Goal: Navigation & Orientation: Find specific page/section

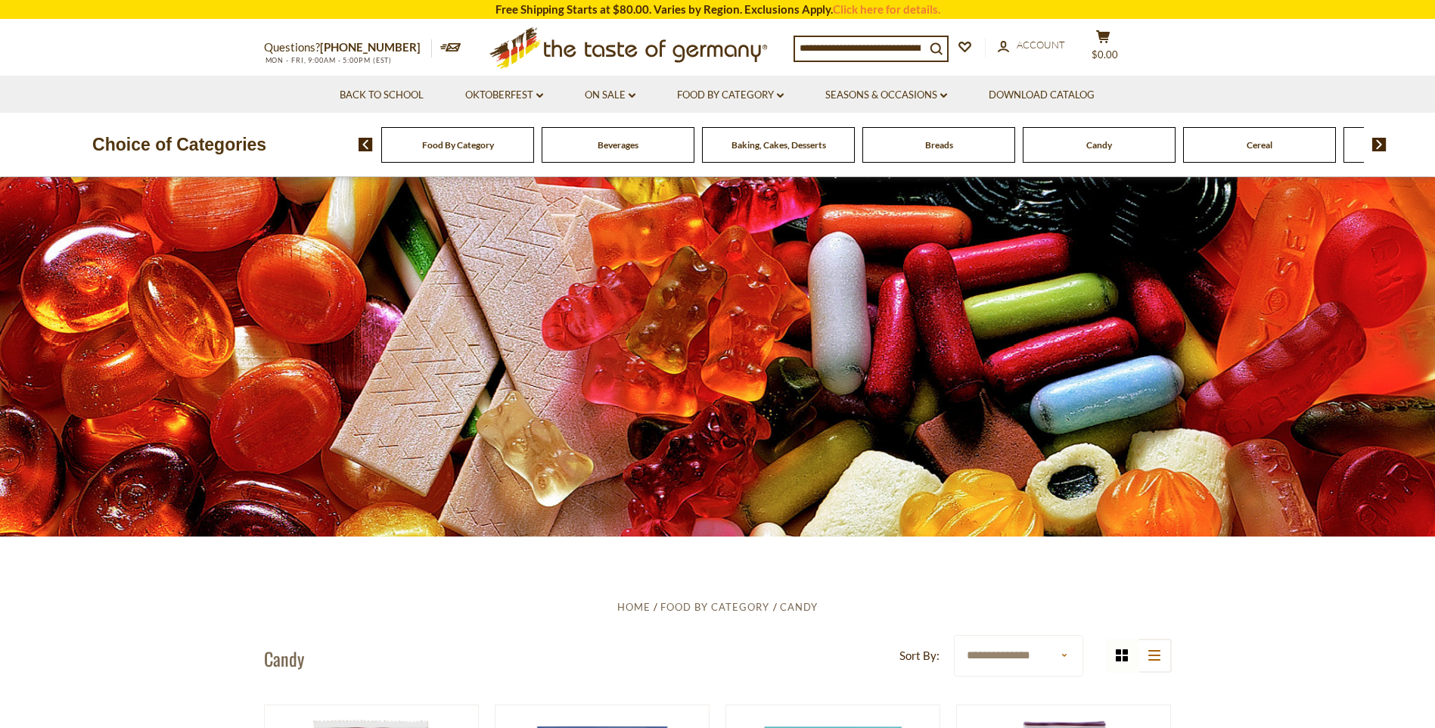
click at [1101, 148] on span "Candy" at bounding box center [1100, 144] width 26 height 11
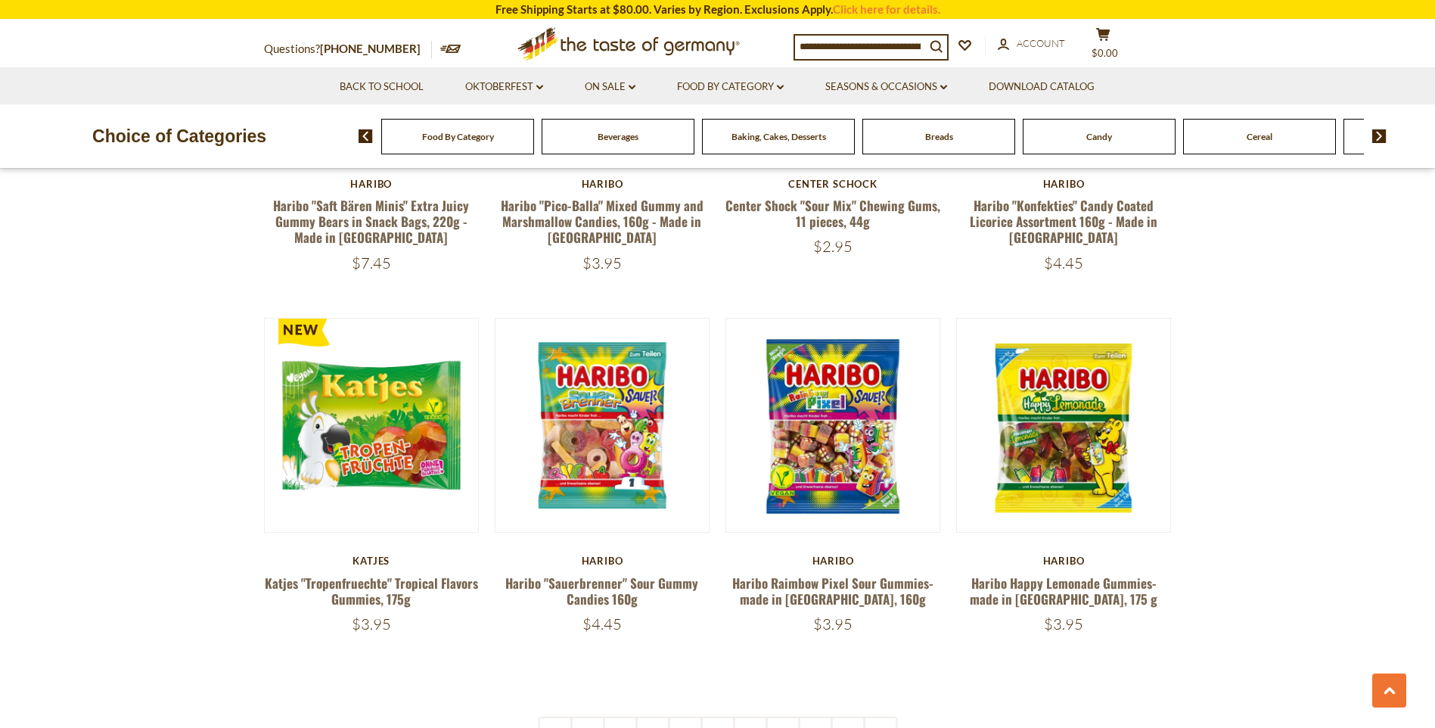
scroll to position [3482, 0]
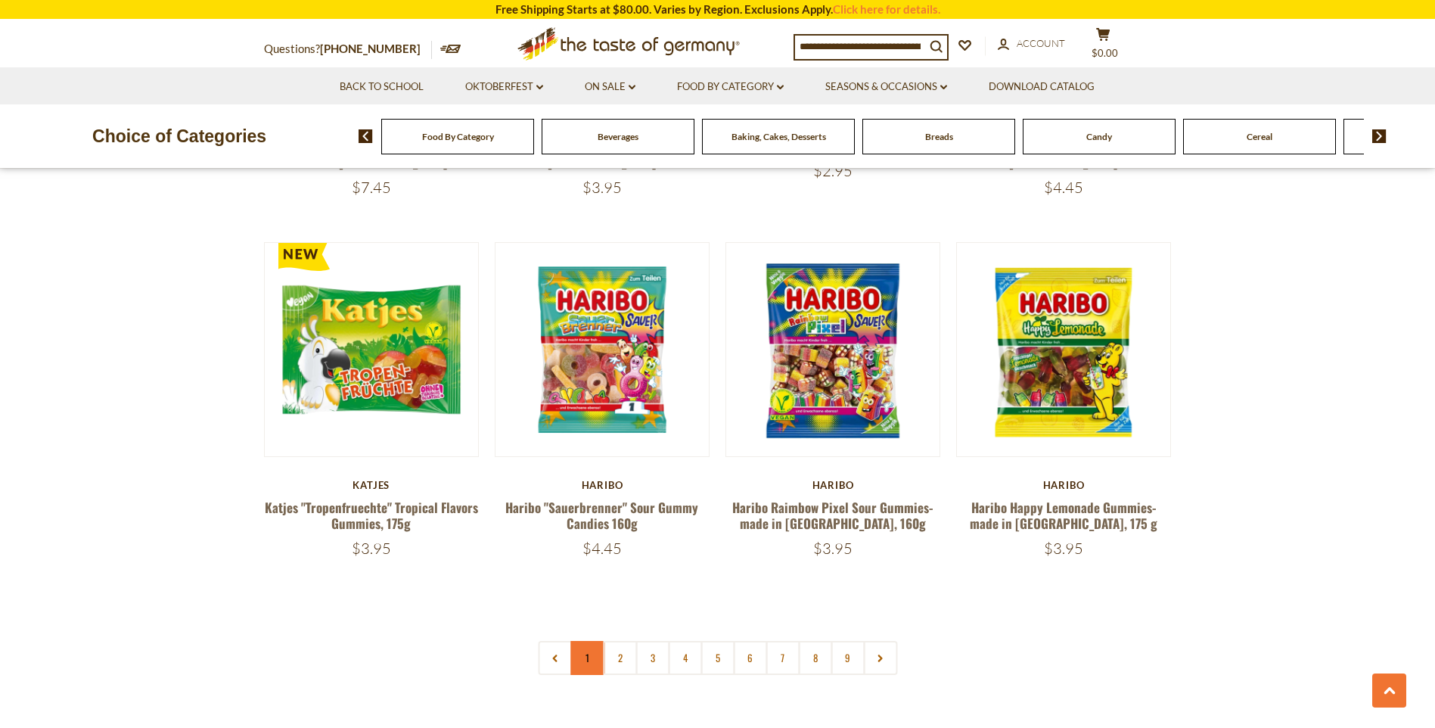
click at [589, 641] on link "1" at bounding box center [588, 658] width 34 height 34
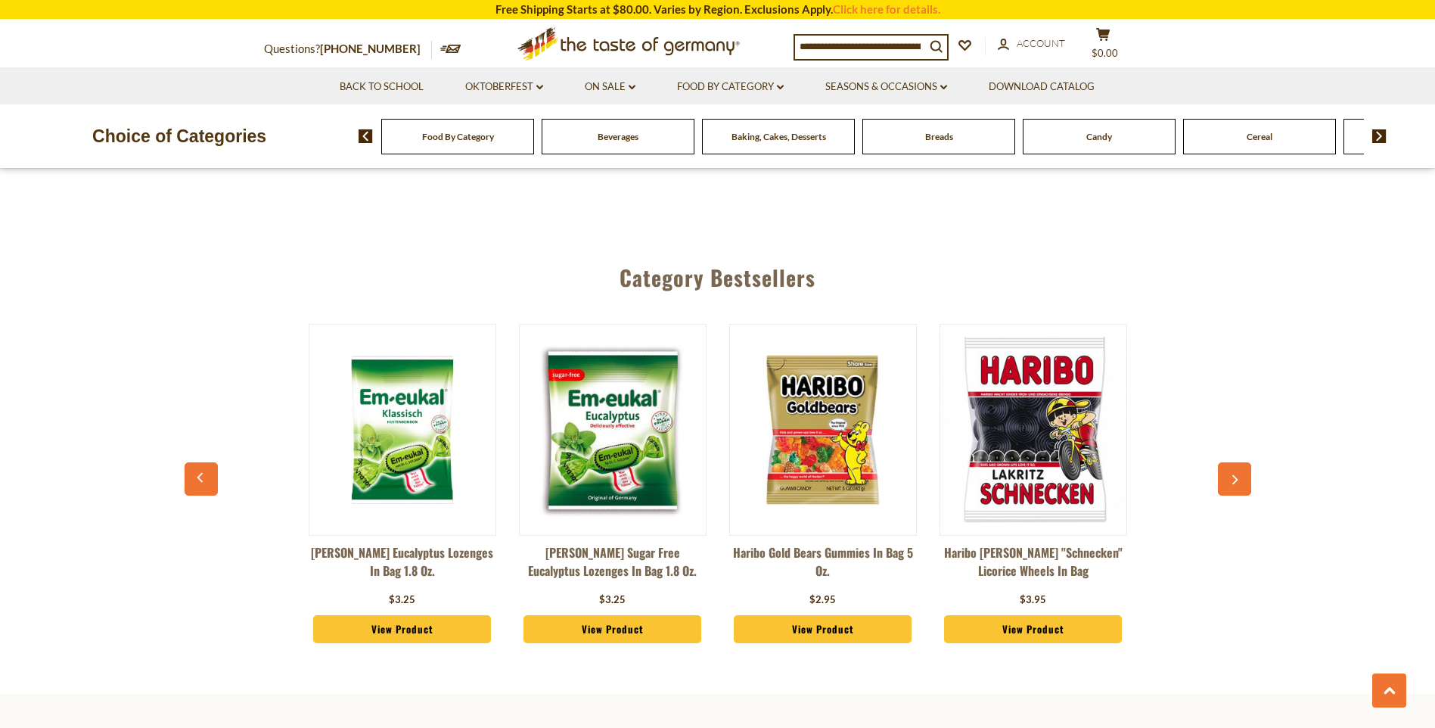
scroll to position [3586, 0]
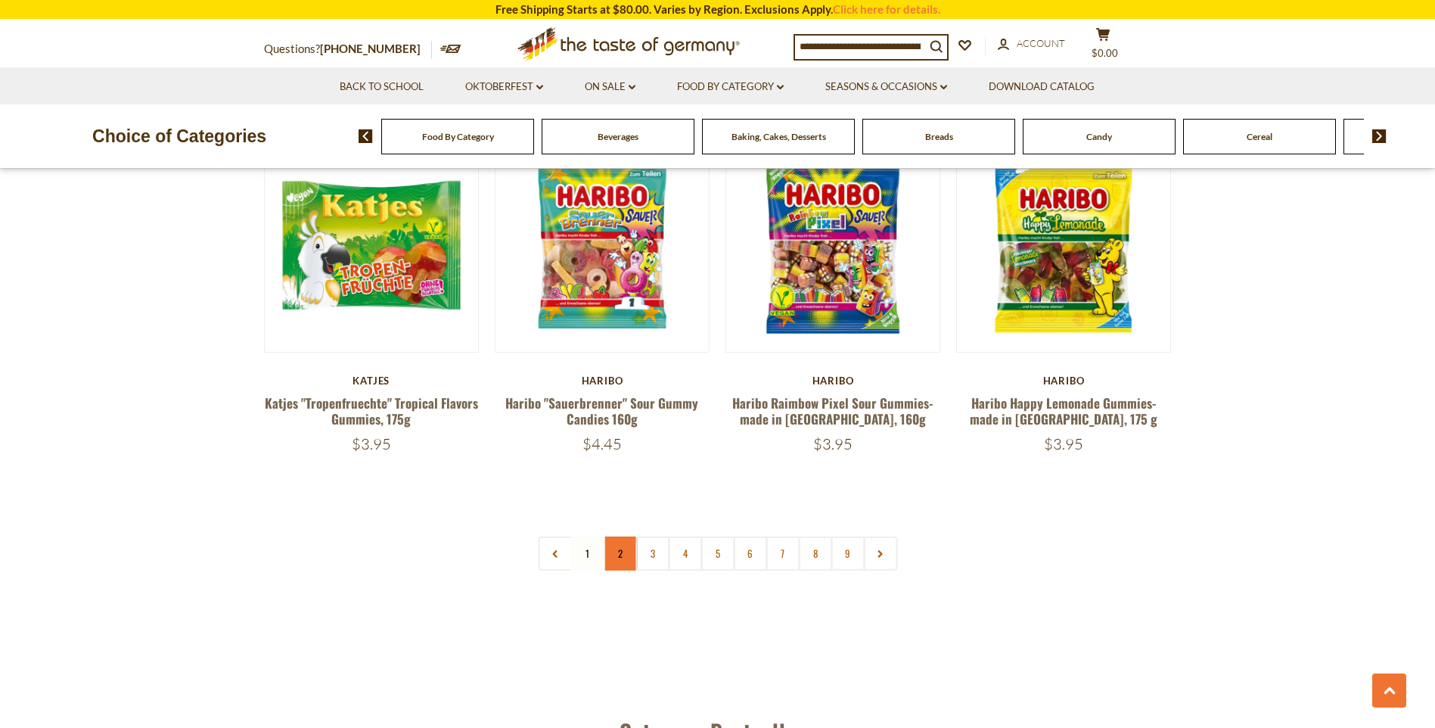
click at [623, 536] on link "2" at bounding box center [620, 553] width 34 height 34
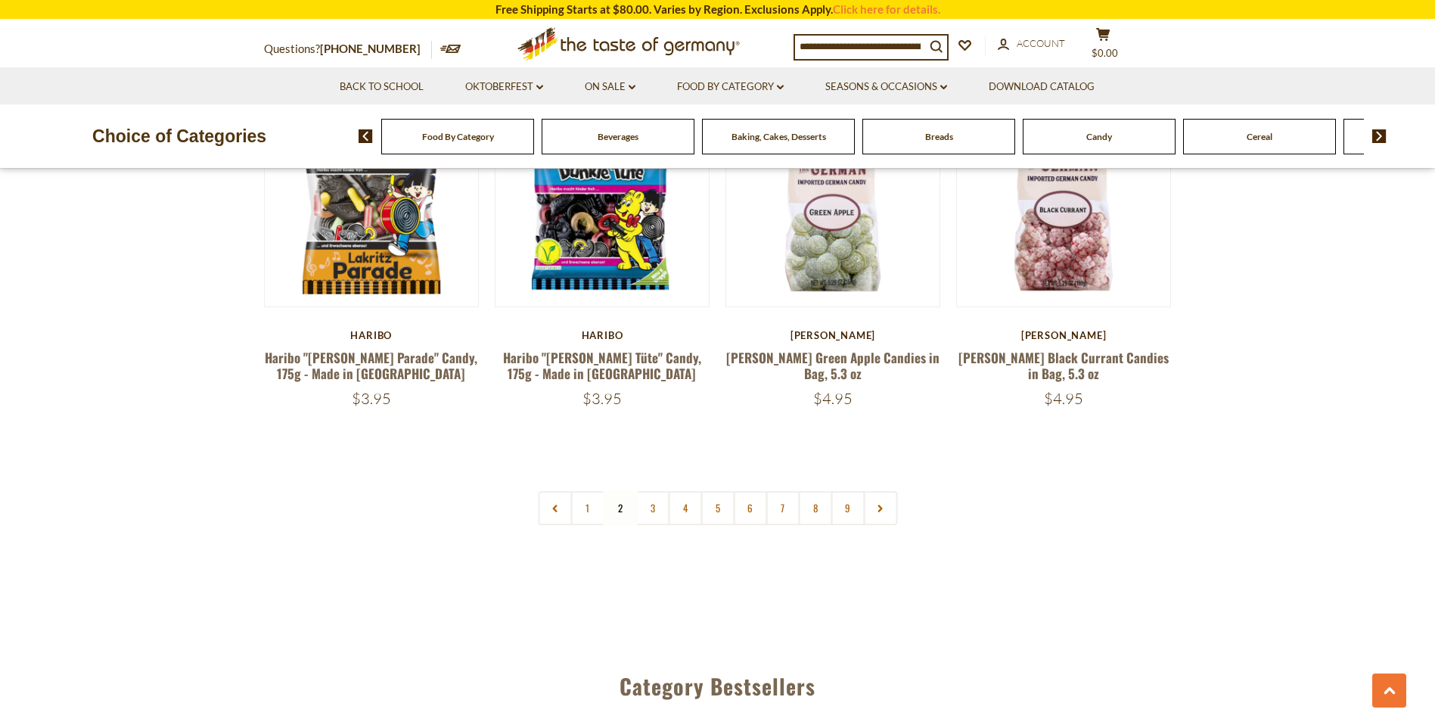
scroll to position [3662, 0]
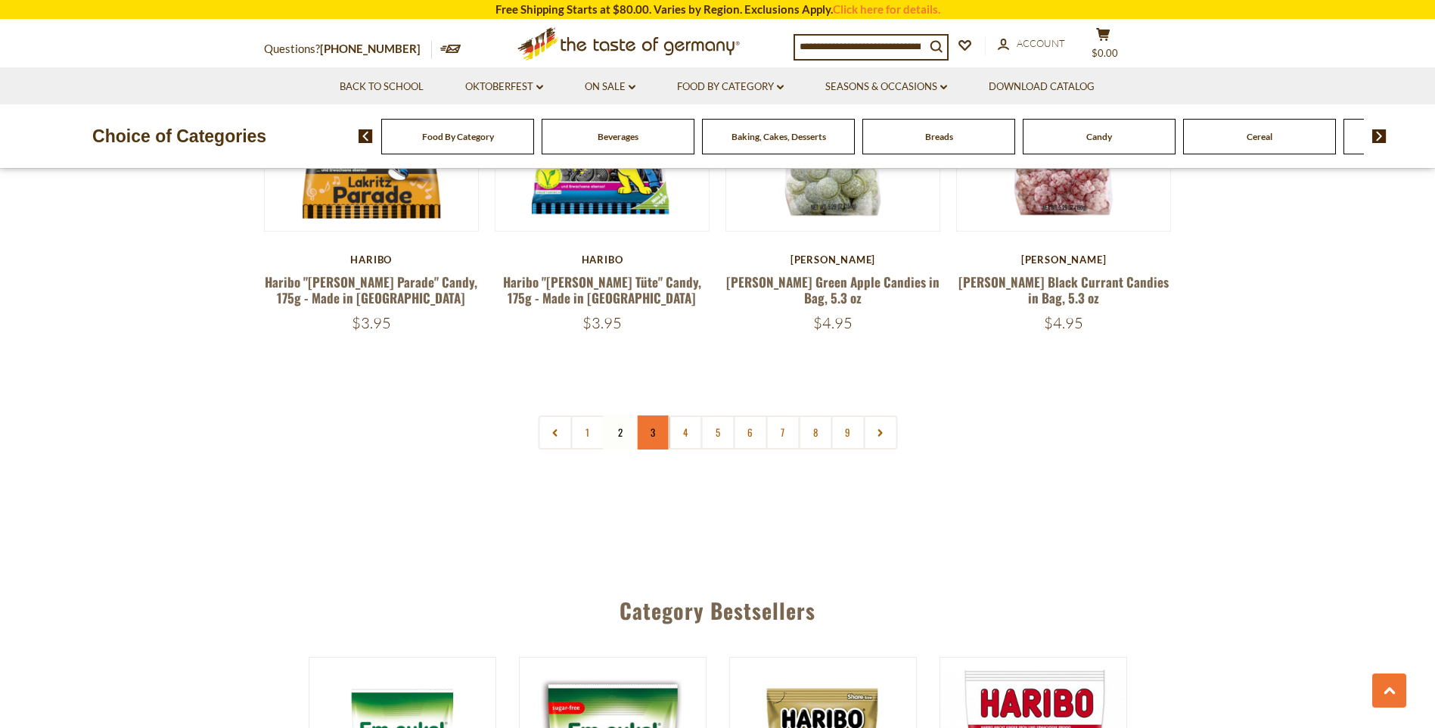
click at [657, 415] on link "3" at bounding box center [653, 432] width 34 height 34
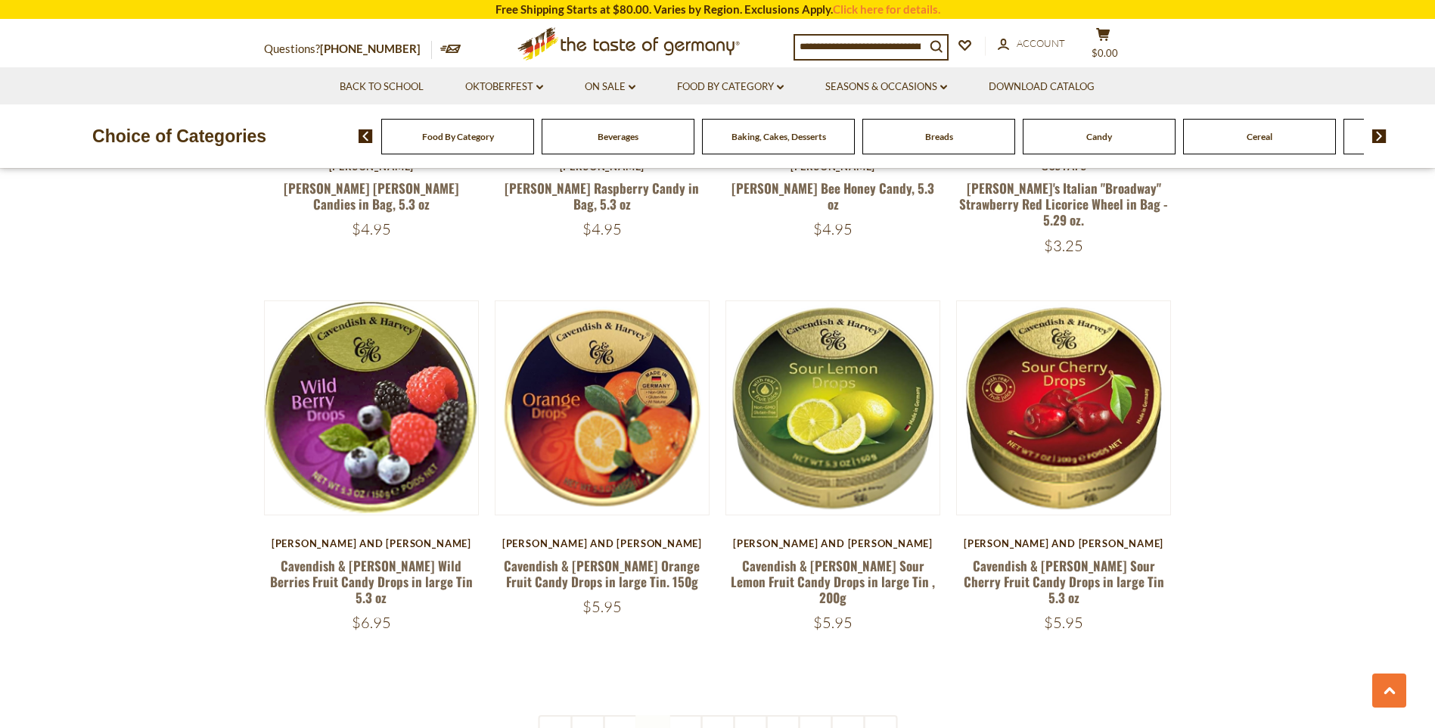
scroll to position [3435, 0]
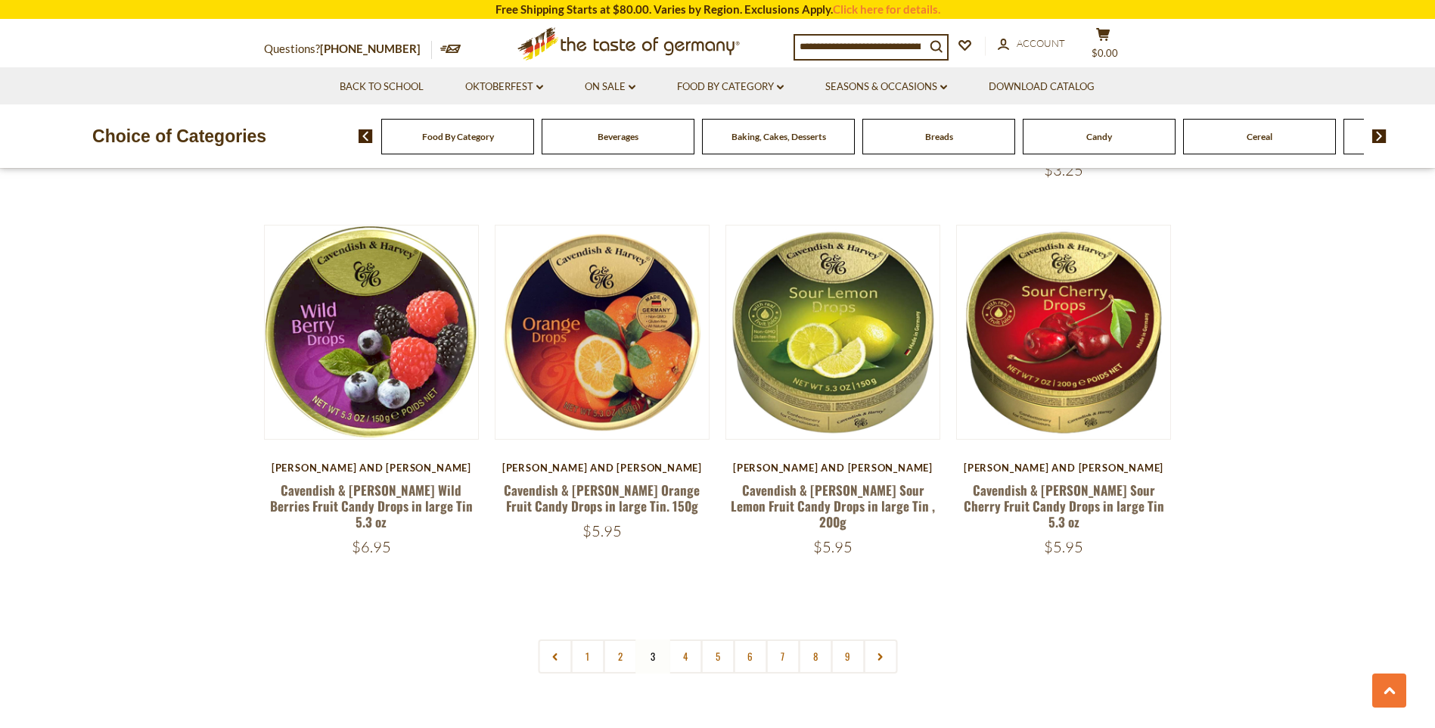
click at [459, 135] on span "Food By Category" at bounding box center [458, 136] width 72 height 11
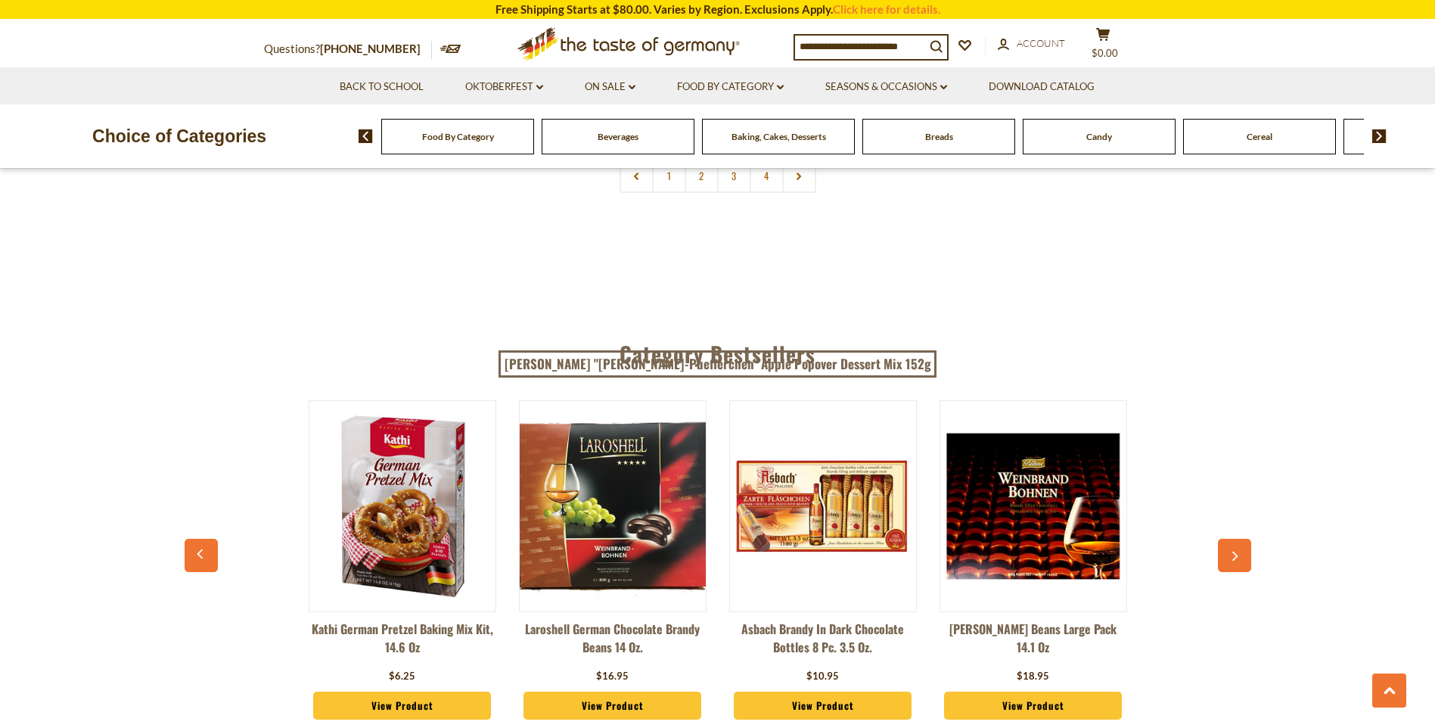
scroll to position [3783, 0]
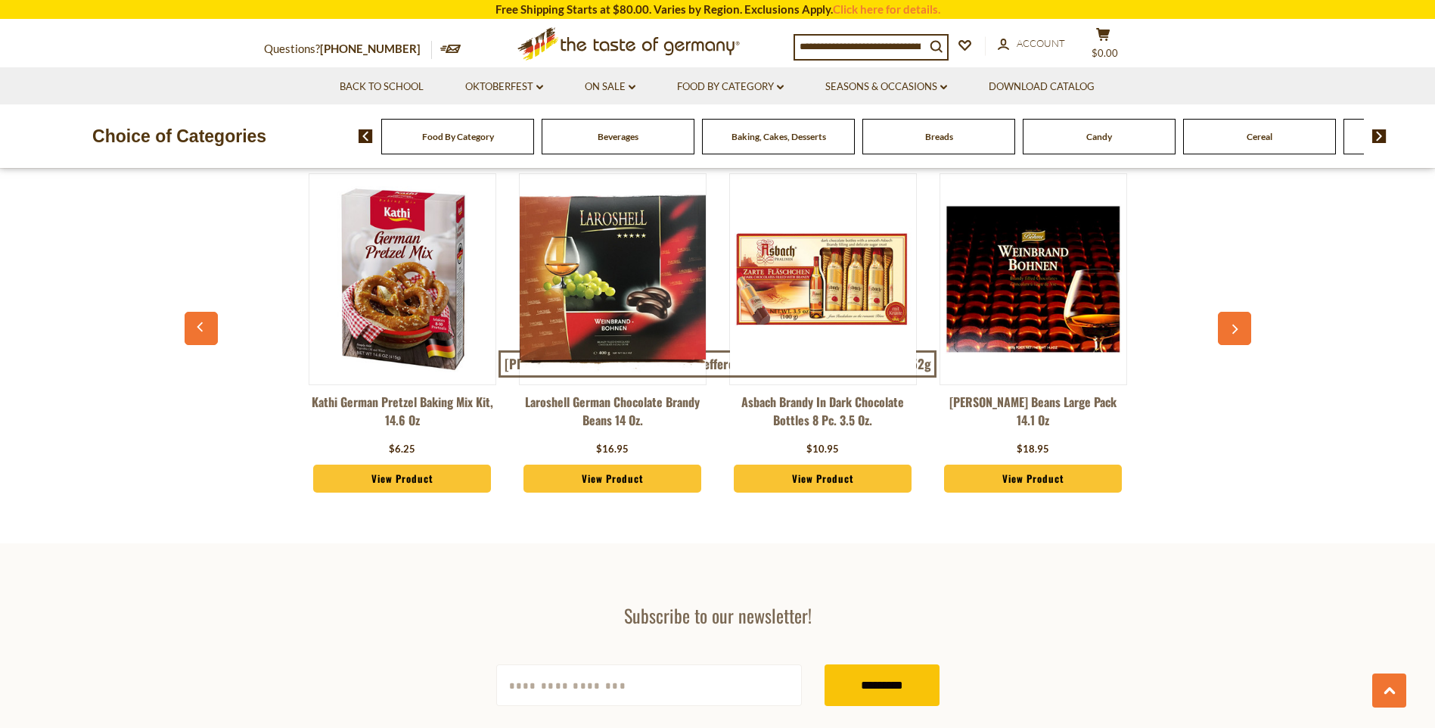
click at [1239, 324] on icon "button" at bounding box center [1235, 329] width 10 height 11
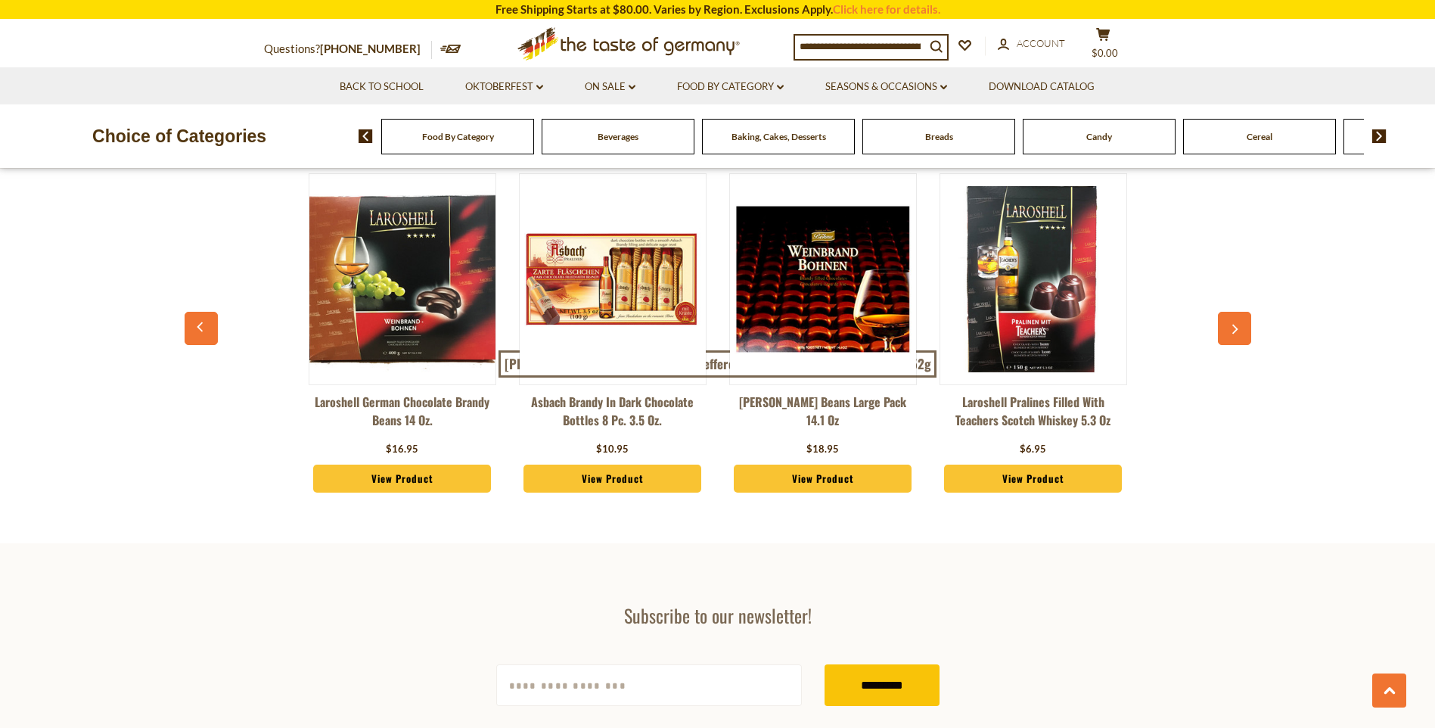
click at [1239, 324] on icon "button" at bounding box center [1235, 329] width 10 height 11
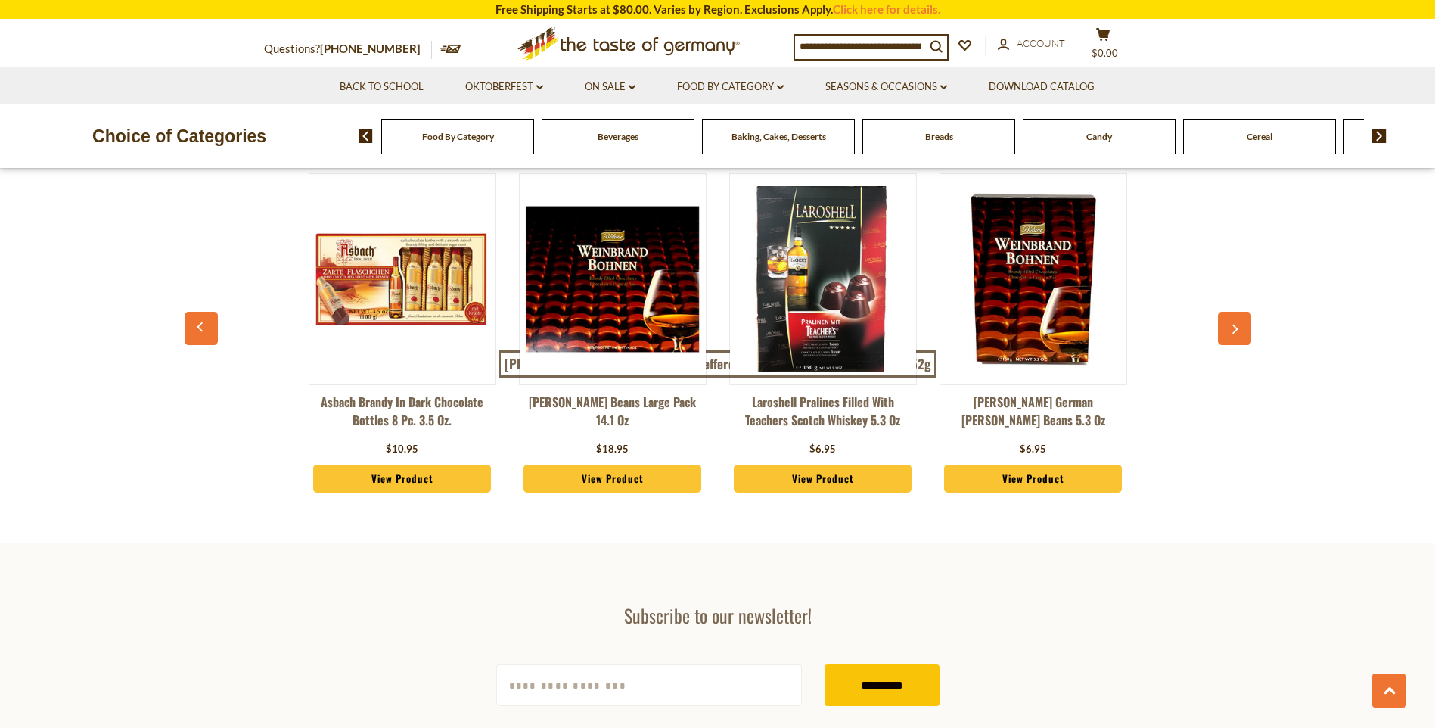
click at [1239, 324] on icon "button" at bounding box center [1235, 329] width 10 height 11
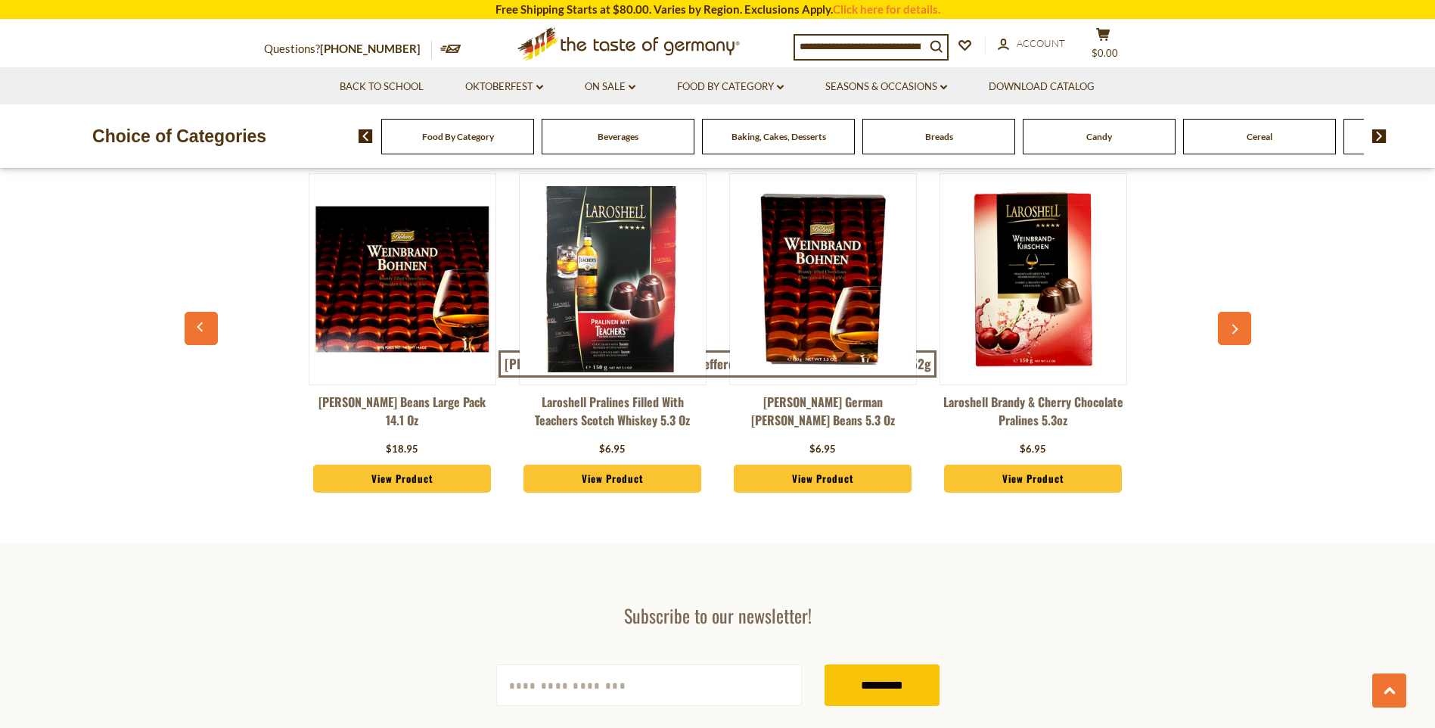
click at [1239, 324] on icon "button" at bounding box center [1235, 329] width 10 height 11
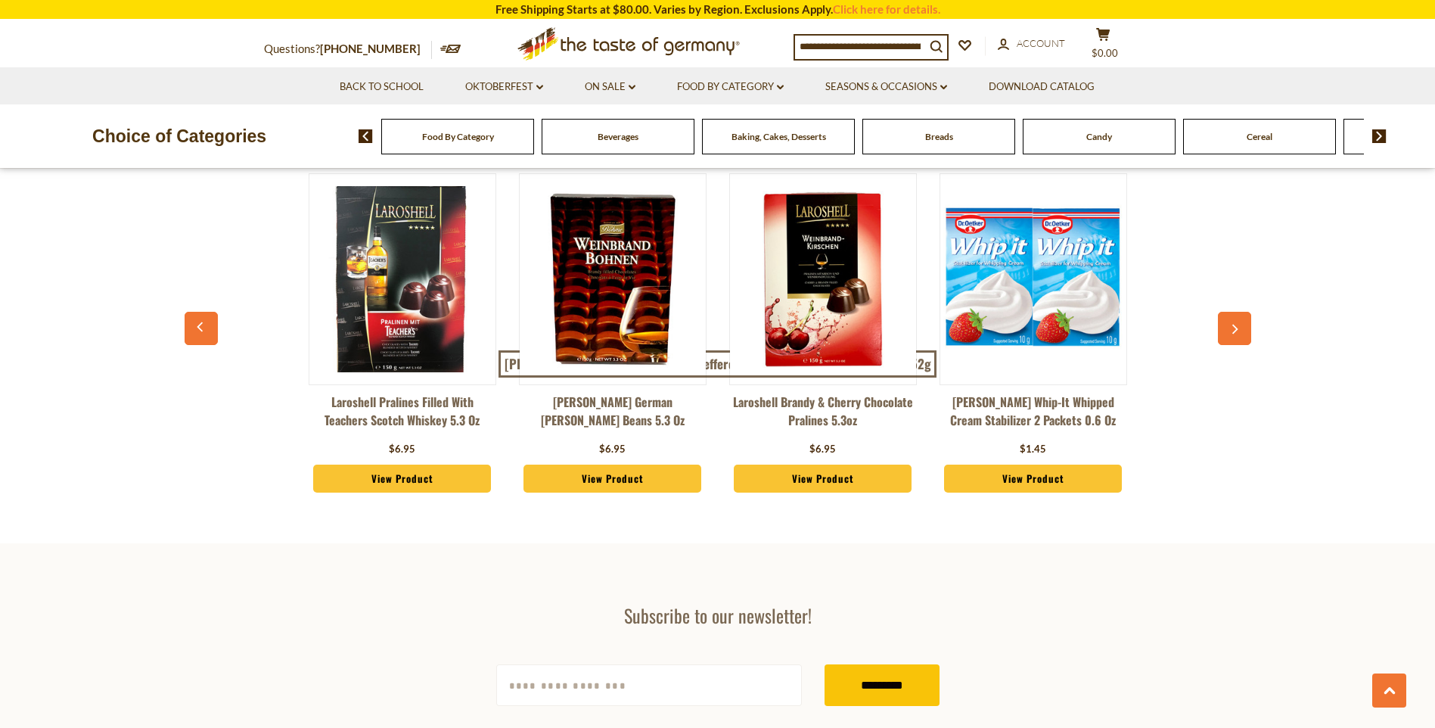
click at [1239, 324] on icon "button" at bounding box center [1235, 329] width 10 height 11
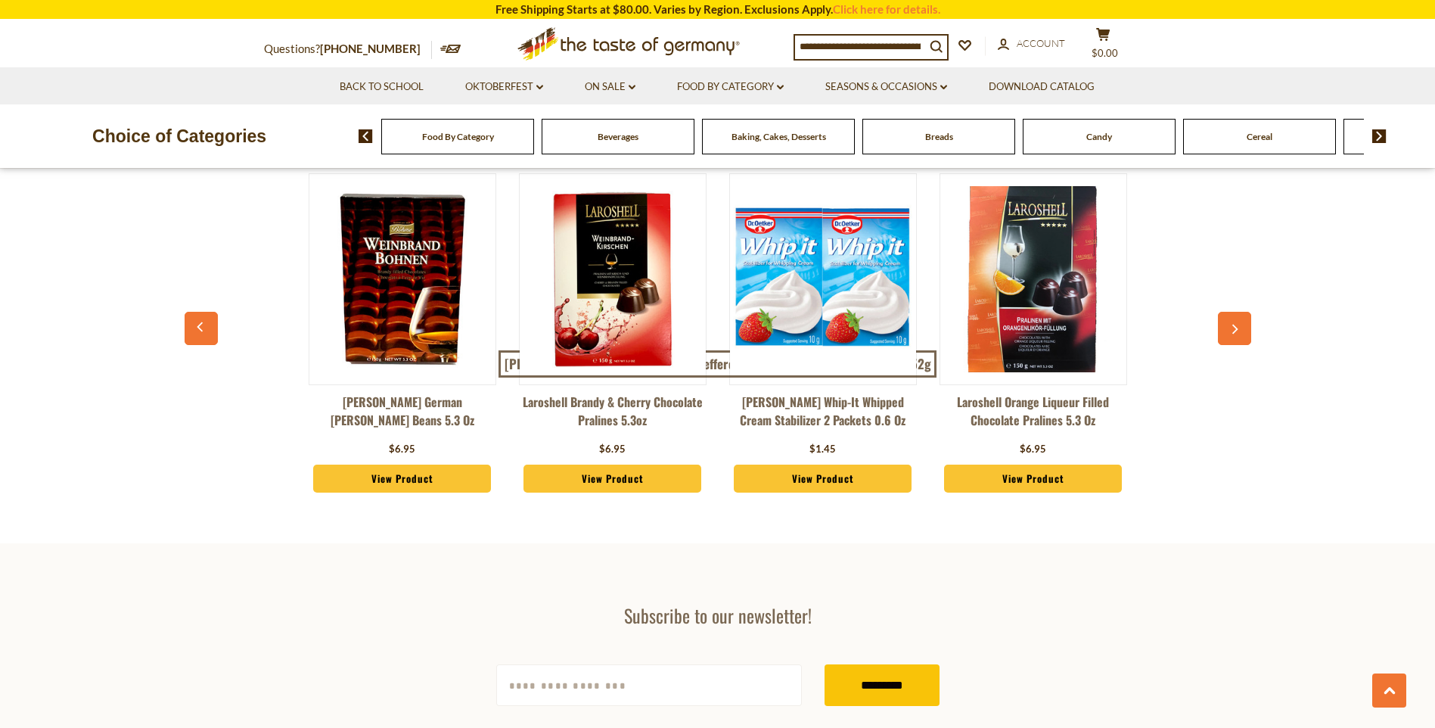
click at [1239, 324] on icon "button" at bounding box center [1235, 329] width 10 height 11
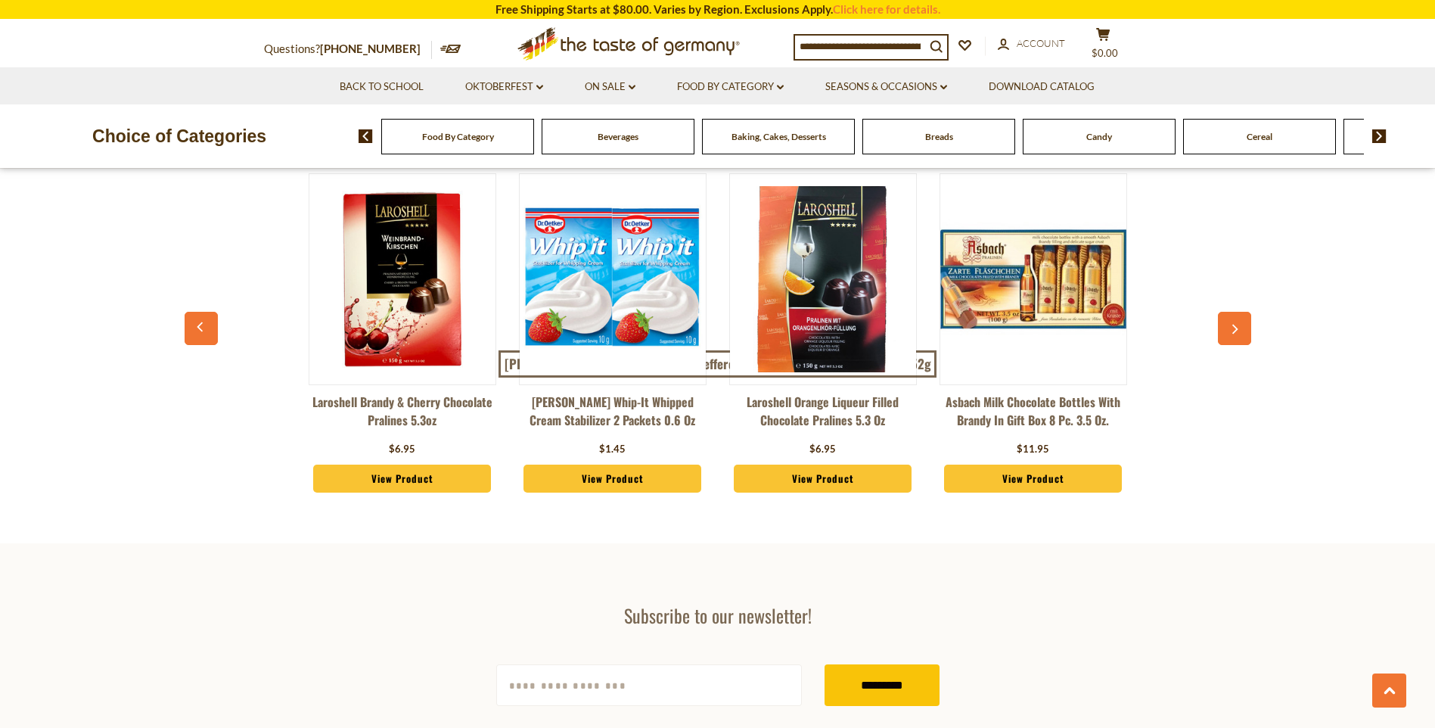
click at [1239, 324] on icon "button" at bounding box center [1235, 329] width 10 height 11
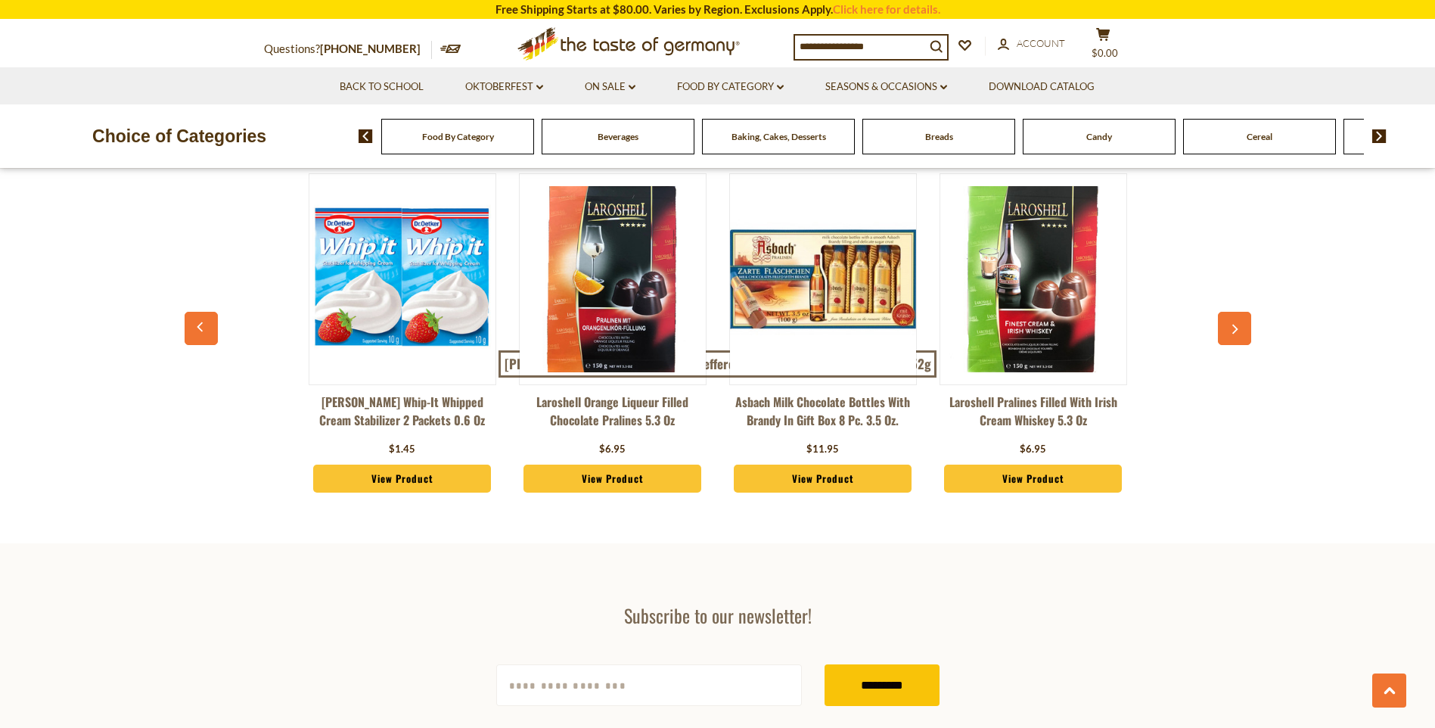
click at [1239, 324] on icon "button" at bounding box center [1235, 329] width 10 height 11
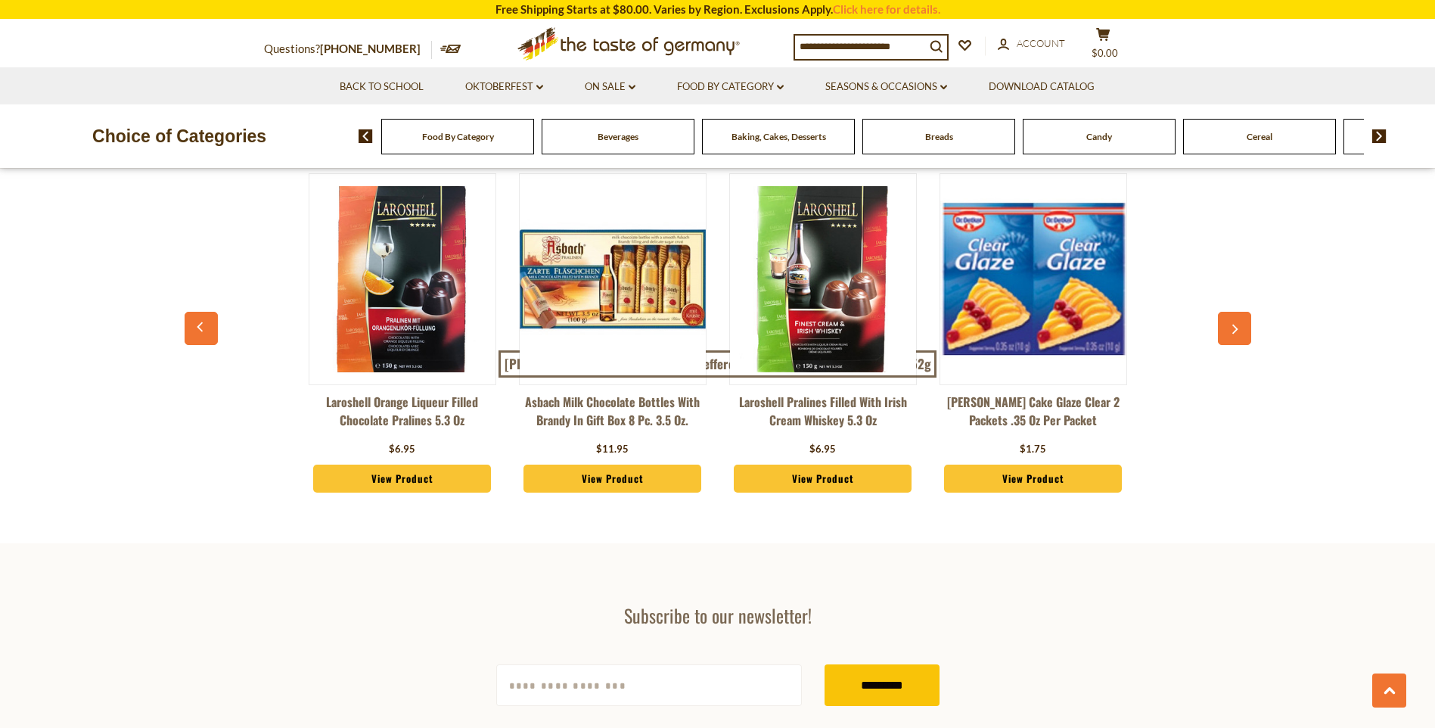
click at [1239, 324] on icon "button" at bounding box center [1235, 329] width 10 height 11
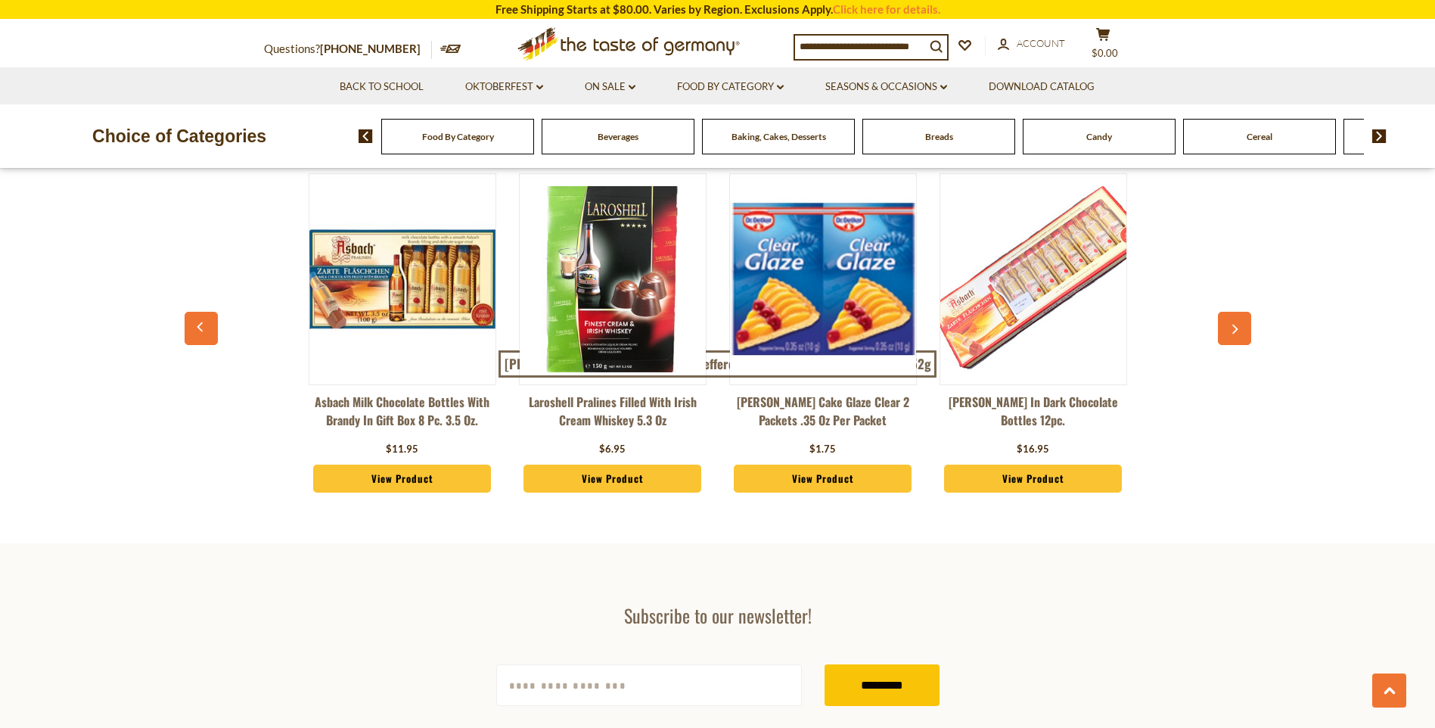
click at [1239, 324] on icon "button" at bounding box center [1235, 329] width 10 height 11
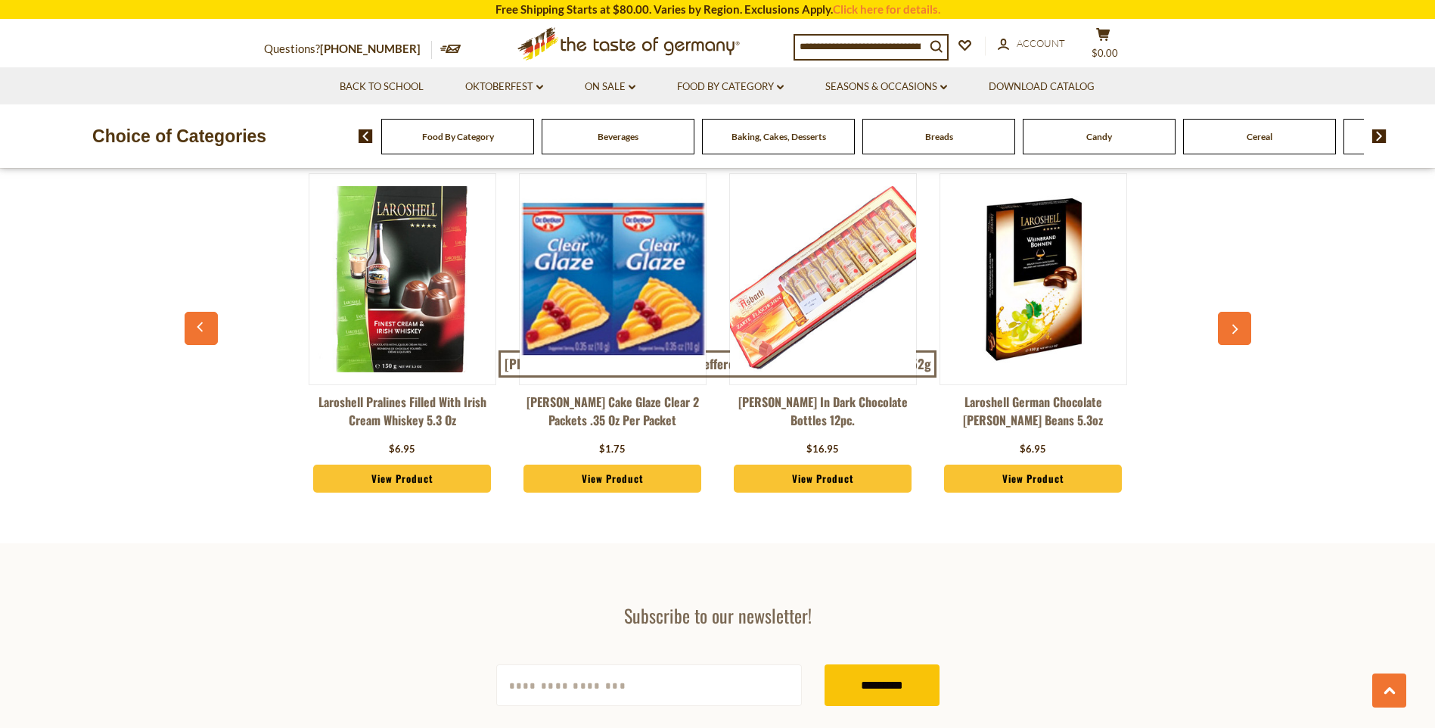
click at [1239, 324] on icon "button" at bounding box center [1235, 329] width 10 height 11
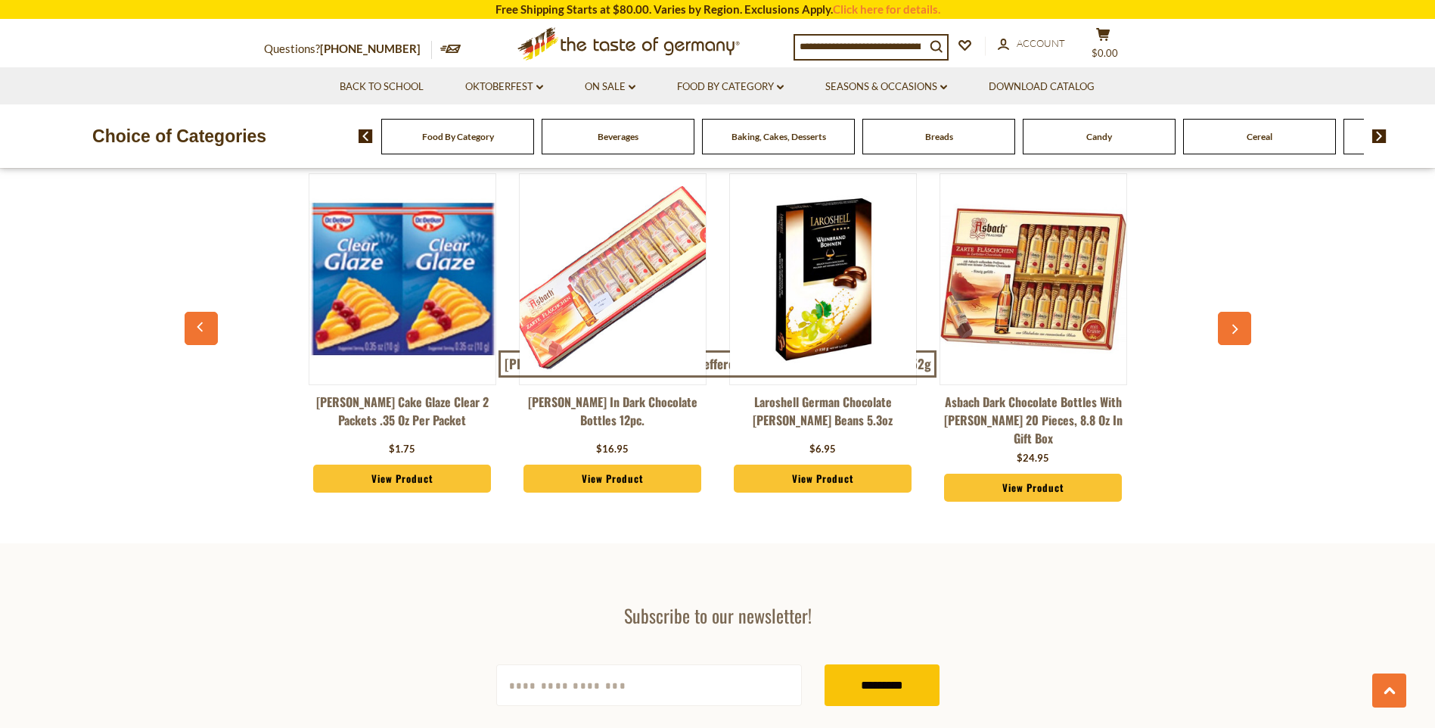
click at [1239, 324] on icon "button" at bounding box center [1235, 329] width 10 height 11
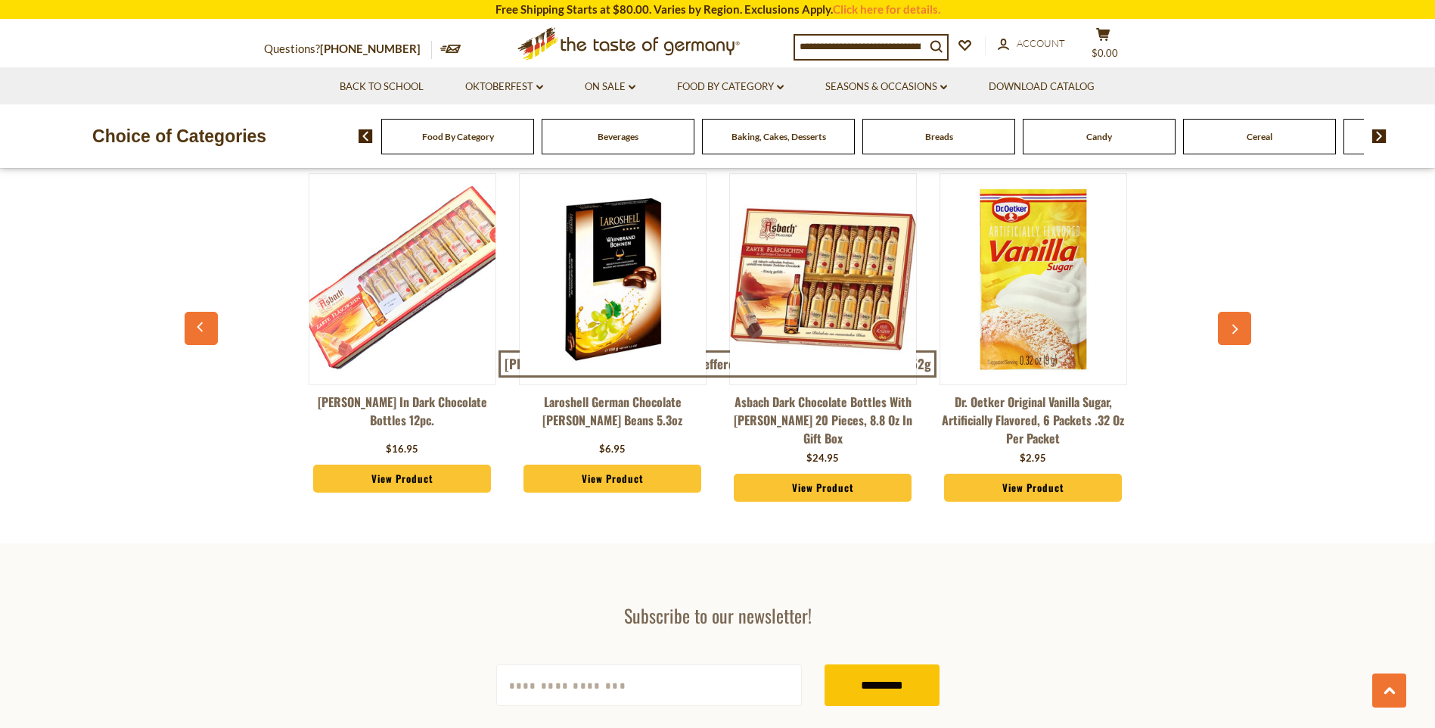
click at [1239, 324] on icon "button" at bounding box center [1235, 329] width 10 height 11
